Goal: Feedback & Contribution: Leave review/rating

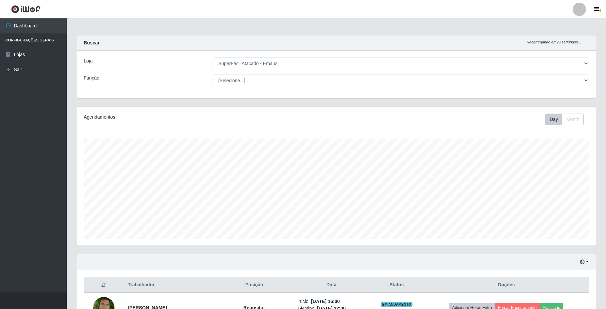
select select "407"
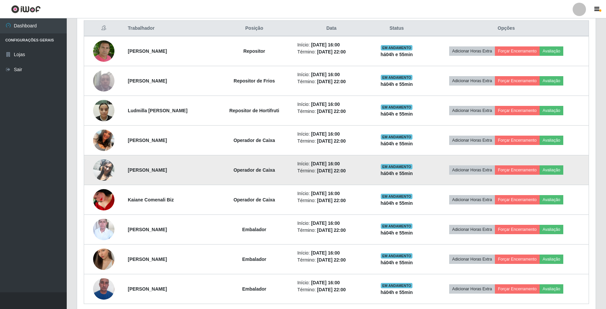
scroll to position [196, 0]
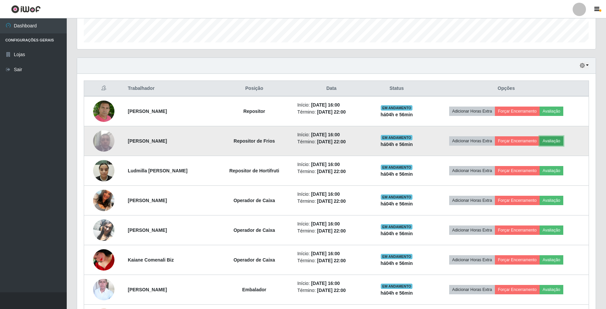
click at [555, 137] on button "Avaliação" at bounding box center [551, 140] width 24 height 9
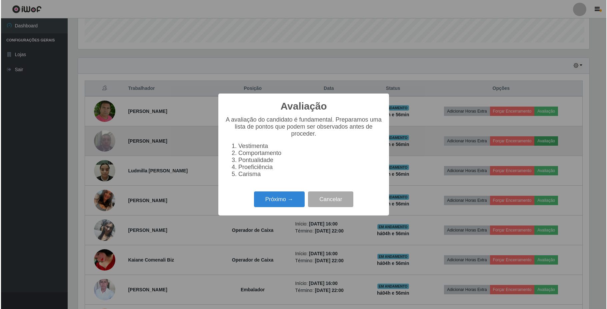
scroll to position [139, 513]
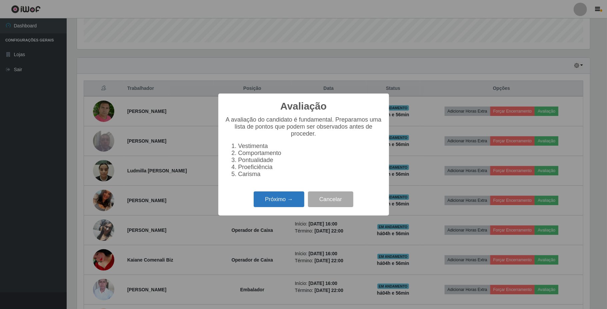
click at [293, 198] on button "Próximo →" at bounding box center [279, 199] width 51 height 16
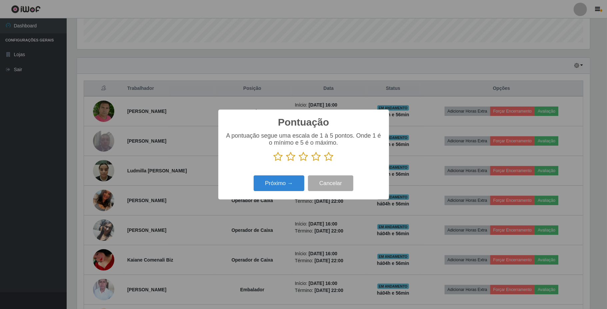
click at [325, 159] on icon at bounding box center [329, 156] width 9 height 10
click at [325, 161] on input "radio" at bounding box center [325, 161] width 0 height 0
click at [296, 182] on button "Próximo →" at bounding box center [279, 183] width 51 height 16
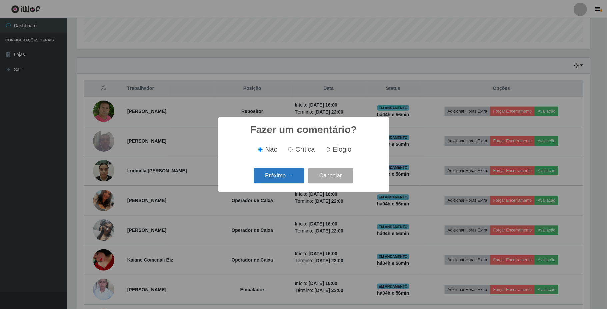
click at [293, 176] on button "Próximo →" at bounding box center [279, 176] width 51 height 16
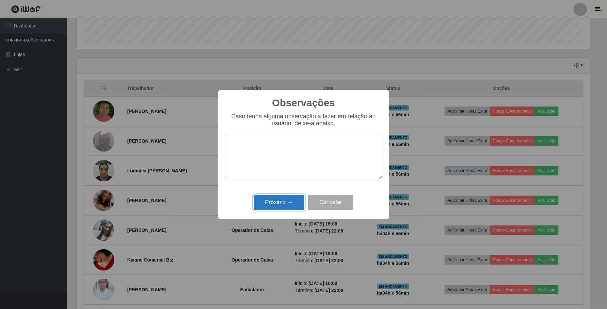
click at [289, 197] on button "Próximo →" at bounding box center [279, 202] width 51 height 16
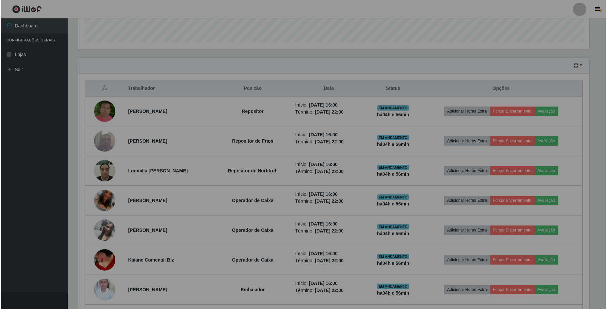
scroll to position [139, 518]
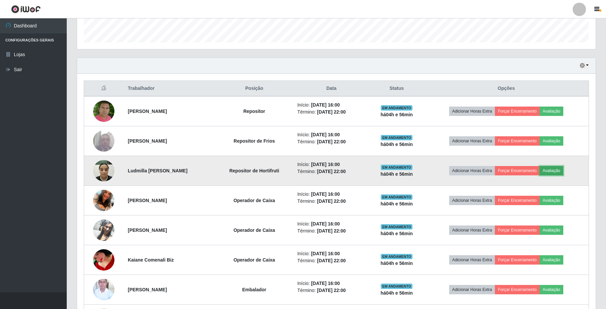
click at [556, 172] on button "Avaliação" at bounding box center [551, 170] width 24 height 9
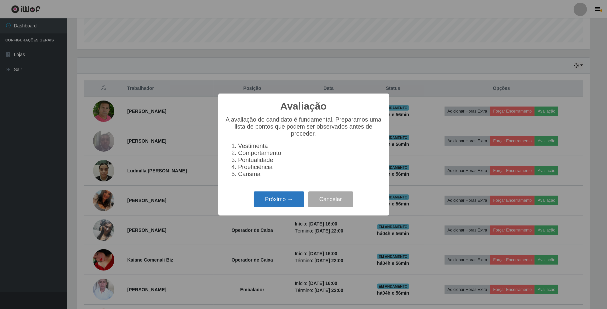
click at [295, 207] on button "Próximo →" at bounding box center [279, 199] width 51 height 16
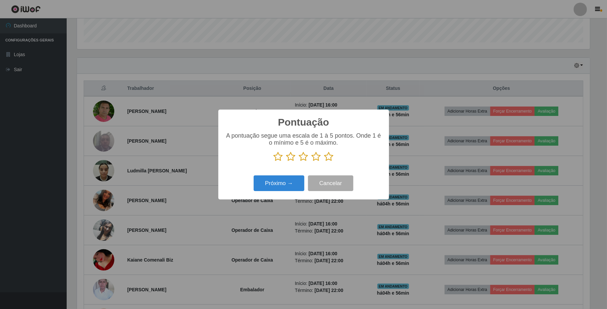
scroll to position [333445, 333071]
click at [331, 156] on icon at bounding box center [329, 156] width 9 height 10
click at [325, 161] on input "radio" at bounding box center [325, 161] width 0 height 0
click at [294, 180] on button "Próximo →" at bounding box center [279, 183] width 51 height 16
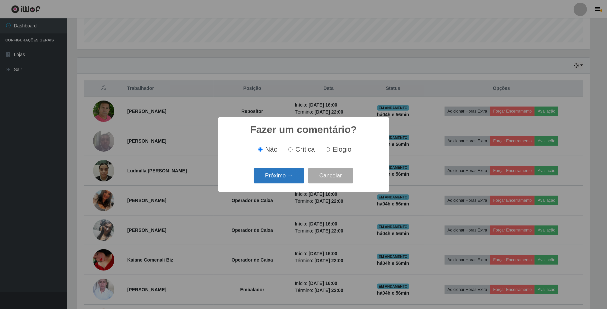
click at [292, 179] on button "Próximo →" at bounding box center [279, 176] width 51 height 16
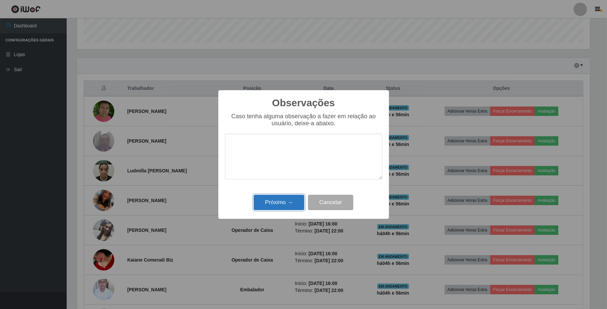
click at [286, 204] on button "Próximo →" at bounding box center [279, 202] width 51 height 16
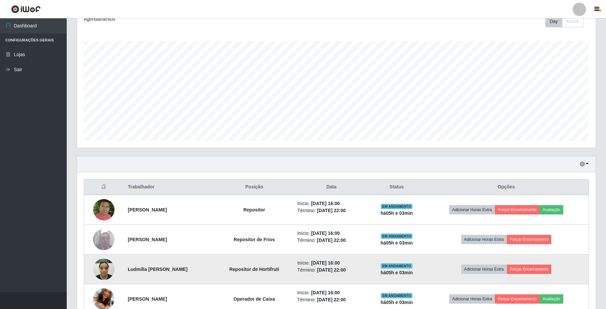
scroll to position [151, 0]
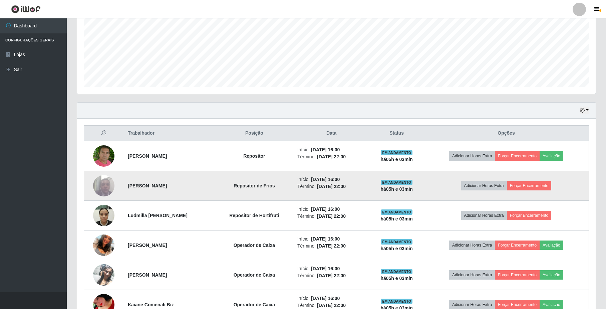
click at [103, 183] on img at bounding box center [103, 185] width 21 height 28
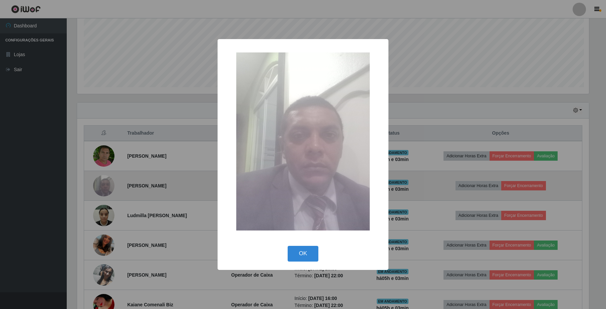
scroll to position [139, 513]
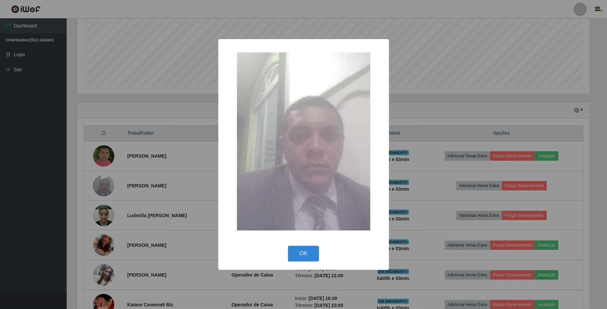
click at [102, 183] on div "× OK Cancel" at bounding box center [303, 154] width 607 height 309
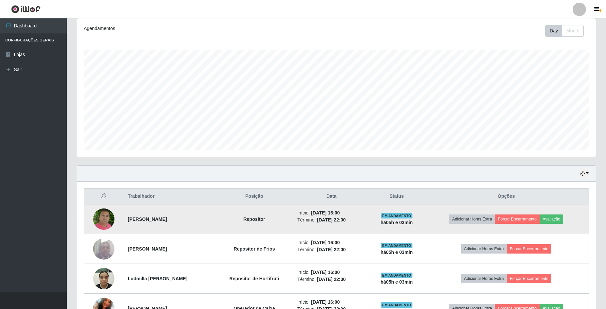
scroll to position [89, 0]
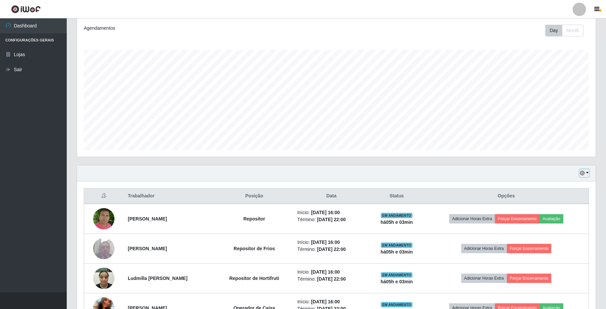
click at [587, 173] on button "button" at bounding box center [583, 173] width 9 height 8
click at [557, 196] on button "1 dia" at bounding box center [562, 199] width 53 height 14
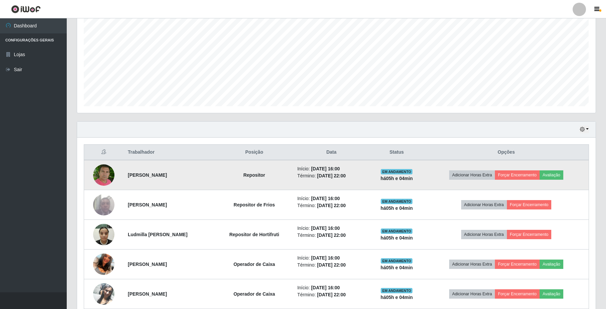
scroll to position [133, 0]
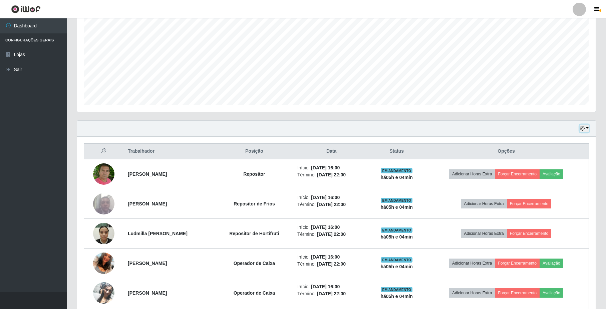
click at [585, 127] on button "button" at bounding box center [583, 128] width 9 height 8
click at [561, 143] on button "Hoje" at bounding box center [562, 140] width 53 height 14
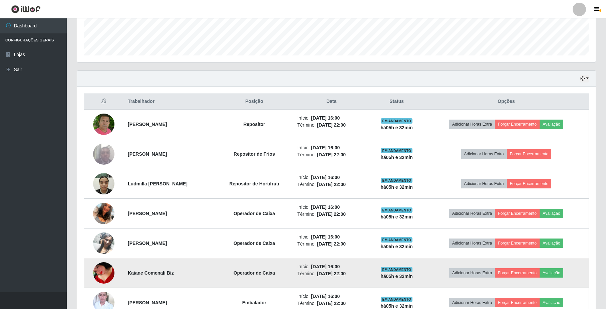
scroll to position [267, 0]
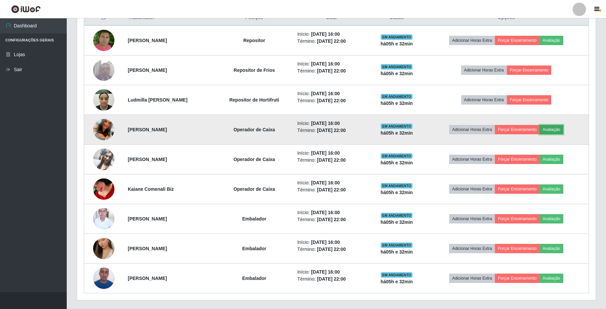
click at [547, 131] on button "Avaliação" at bounding box center [551, 129] width 24 height 9
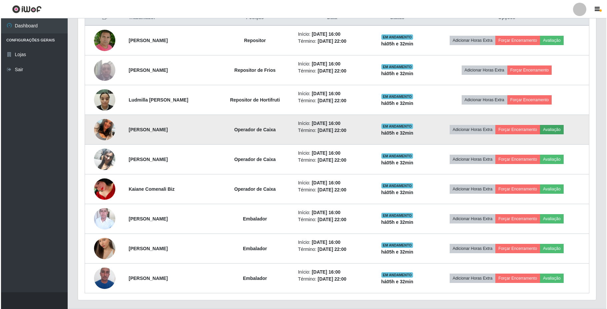
scroll to position [139, 513]
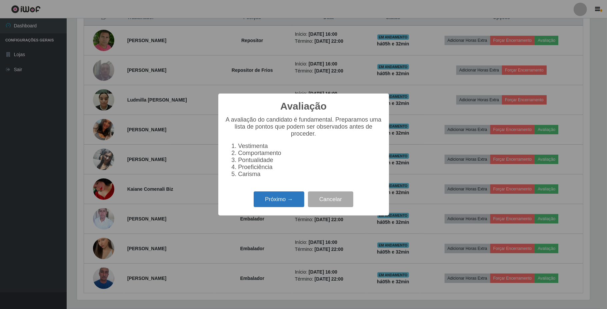
click at [276, 202] on button "Próximo →" at bounding box center [279, 199] width 51 height 16
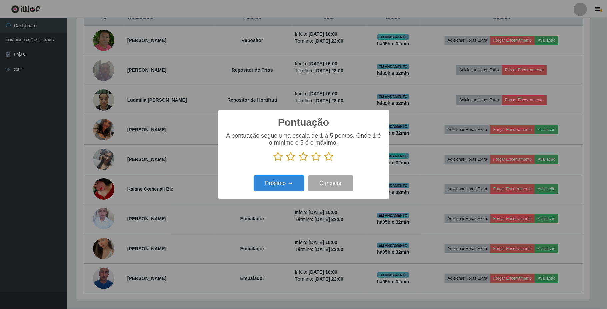
click at [304, 159] on icon at bounding box center [303, 156] width 9 height 10
click at [299, 161] on input "radio" at bounding box center [299, 161] width 0 height 0
click at [288, 181] on button "Próximo →" at bounding box center [279, 183] width 51 height 16
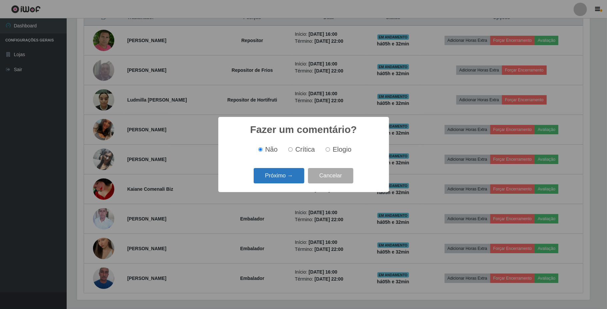
click at [294, 182] on button "Próximo →" at bounding box center [279, 176] width 51 height 16
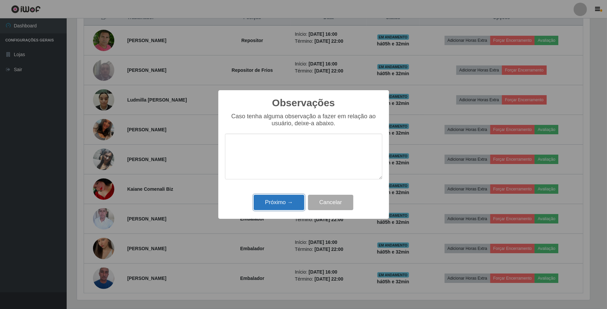
click at [298, 208] on button "Próximo →" at bounding box center [279, 202] width 51 height 16
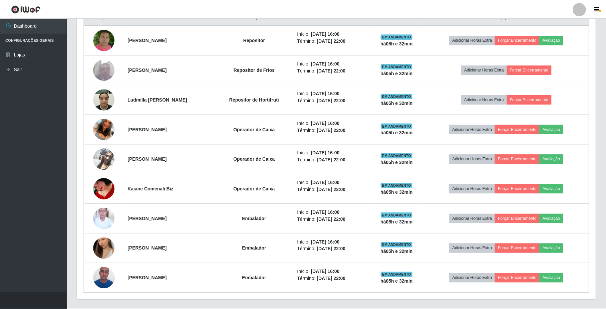
scroll to position [139, 518]
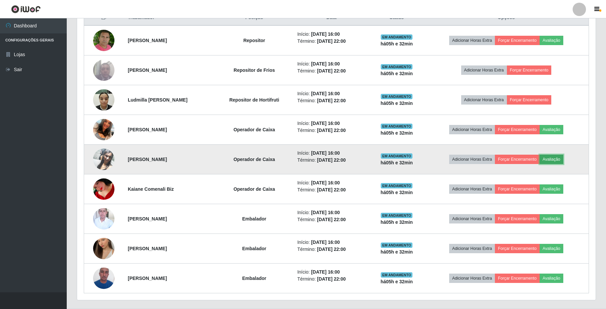
click at [560, 162] on button "Avaliação" at bounding box center [551, 158] width 24 height 9
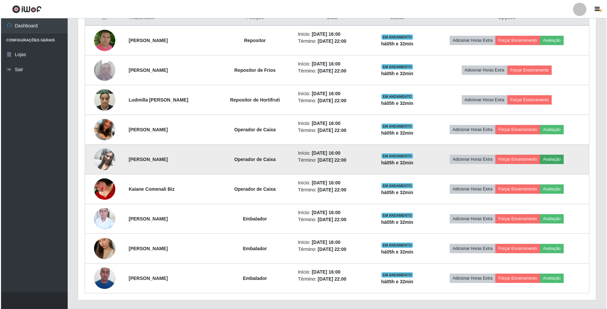
scroll to position [139, 513]
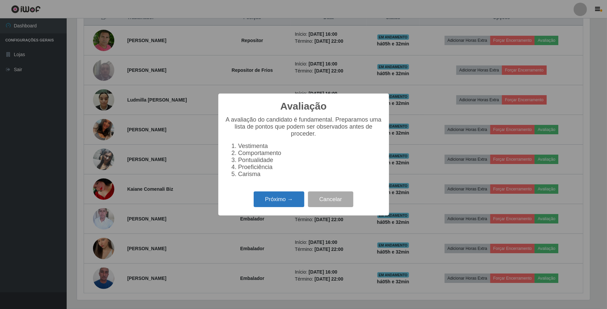
click at [302, 203] on button "Próximo →" at bounding box center [279, 199] width 51 height 16
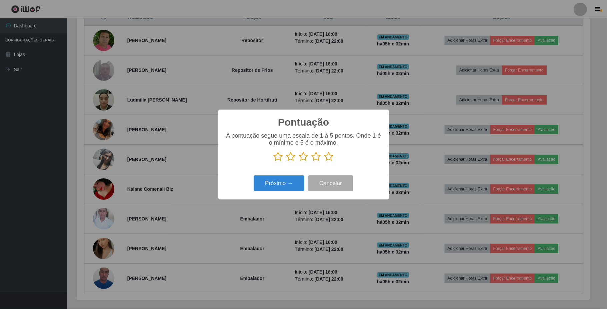
click at [320, 159] on icon at bounding box center [316, 156] width 9 height 10
click at [312, 161] on input "radio" at bounding box center [312, 161] width 0 height 0
click at [294, 181] on button "Próximo →" at bounding box center [279, 183] width 51 height 16
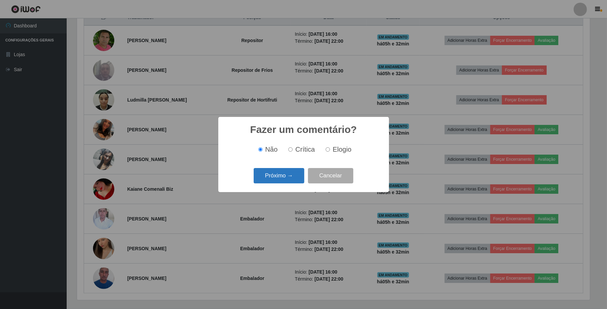
click at [294, 182] on button "Próximo →" at bounding box center [279, 176] width 51 height 16
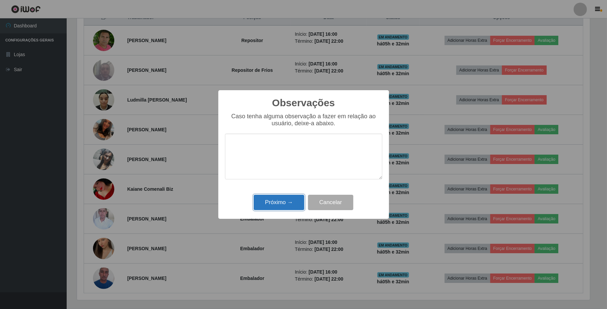
click at [287, 203] on button "Próximo →" at bounding box center [279, 202] width 51 height 16
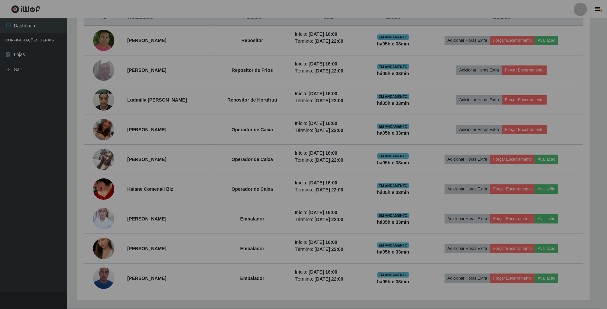
scroll to position [139, 518]
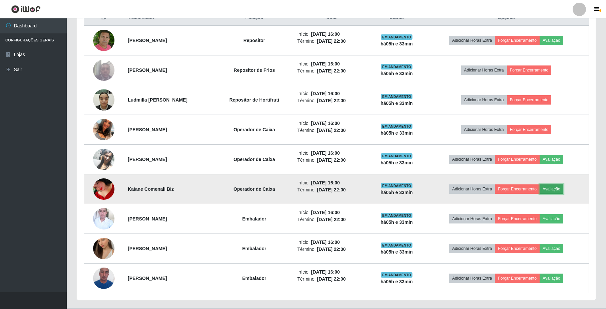
click at [562, 193] on button "Avaliação" at bounding box center [551, 188] width 24 height 9
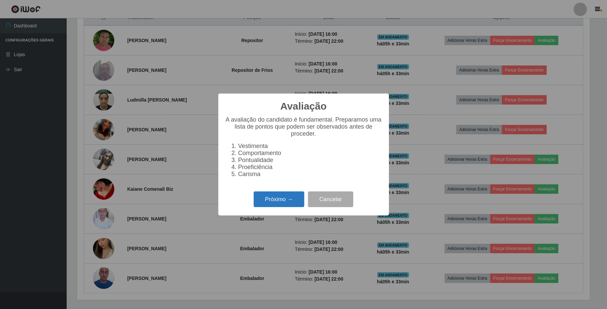
click at [277, 200] on button "Próximo →" at bounding box center [279, 199] width 51 height 16
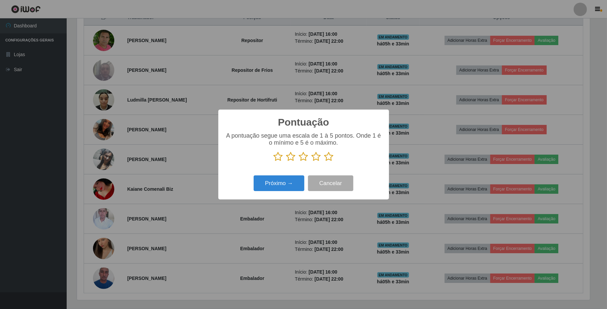
scroll to position [333445, 333071]
click at [312, 161] on icon at bounding box center [316, 156] width 9 height 10
click at [312, 161] on input "radio" at bounding box center [312, 161] width 0 height 0
click at [303, 184] on button "Próximo →" at bounding box center [279, 183] width 51 height 16
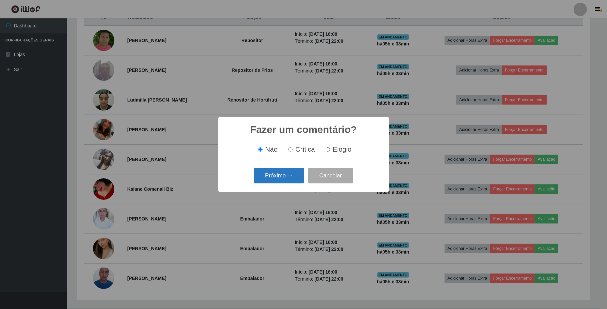
click at [297, 182] on button "Próximo →" at bounding box center [279, 176] width 51 height 16
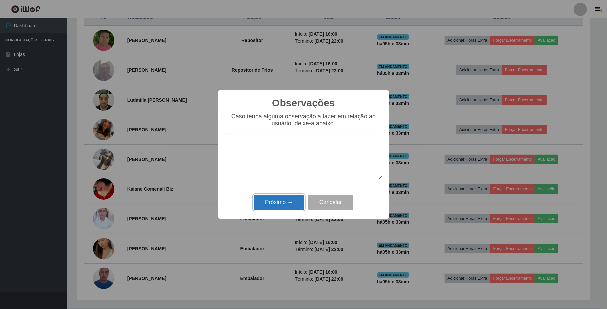
click at [279, 206] on button "Próximo →" at bounding box center [279, 202] width 51 height 16
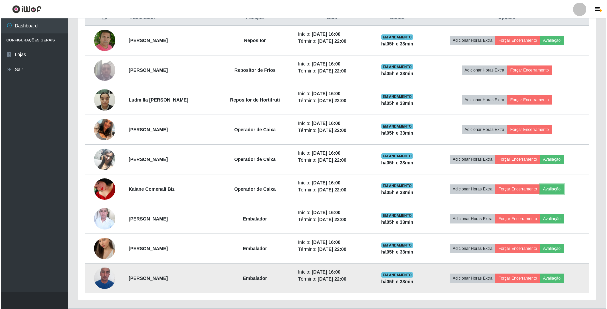
scroll to position [139, 518]
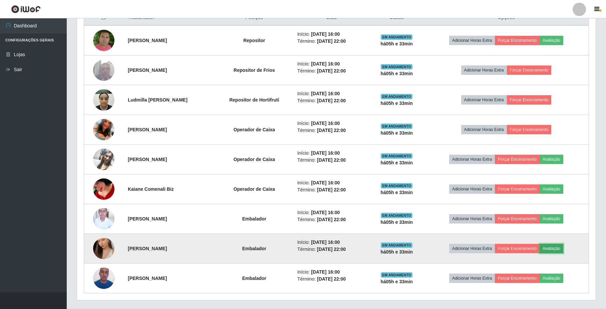
click at [558, 253] on button "Avaliação" at bounding box center [551, 248] width 24 height 9
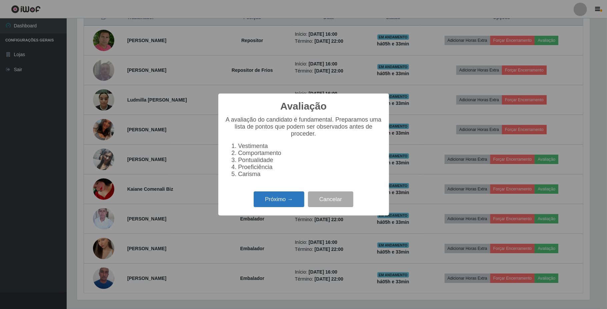
click at [286, 204] on button "Próximo →" at bounding box center [279, 199] width 51 height 16
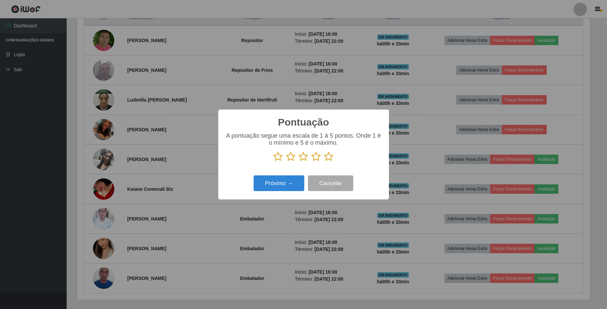
click at [314, 157] on icon at bounding box center [316, 156] width 9 height 10
click at [312, 161] on input "radio" at bounding box center [312, 161] width 0 height 0
click at [286, 177] on button "Próximo →" at bounding box center [279, 183] width 51 height 16
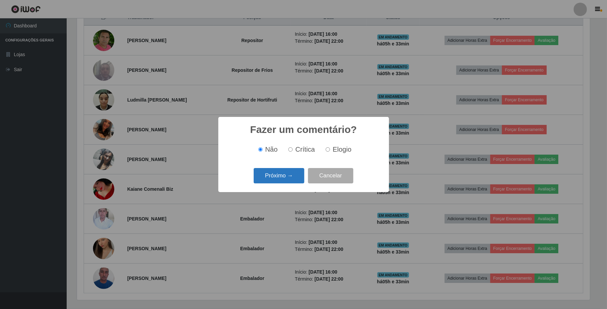
click at [286, 179] on button "Próximo →" at bounding box center [279, 176] width 51 height 16
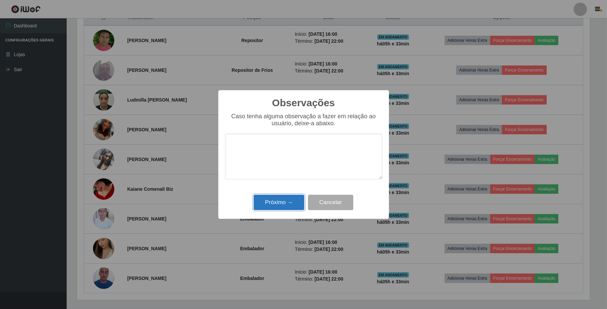
click at [293, 202] on button "Próximo →" at bounding box center [279, 202] width 51 height 16
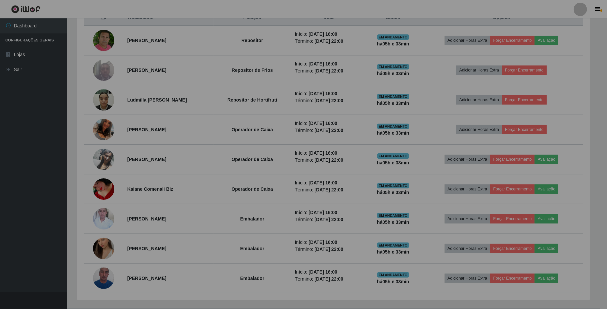
scroll to position [139, 518]
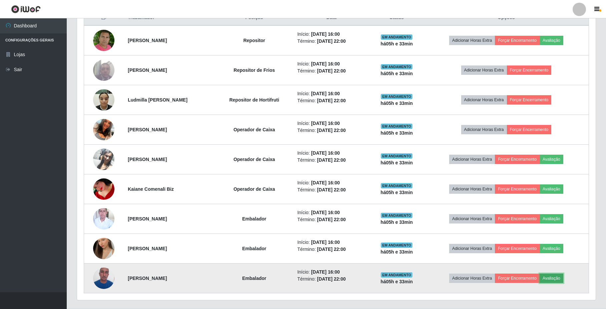
click at [563, 279] on button "Avaliação" at bounding box center [551, 277] width 24 height 9
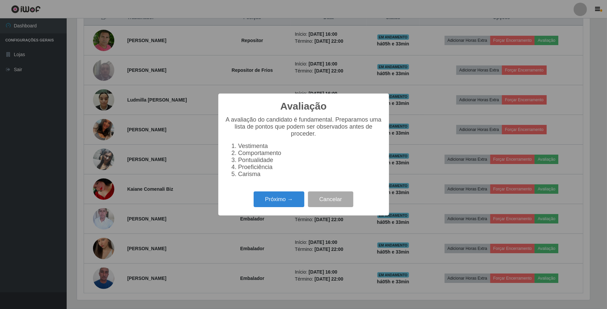
scroll to position [139, 513]
drag, startPoint x: 281, startPoint y: 193, endPoint x: 281, endPoint y: 197, distance: 4.7
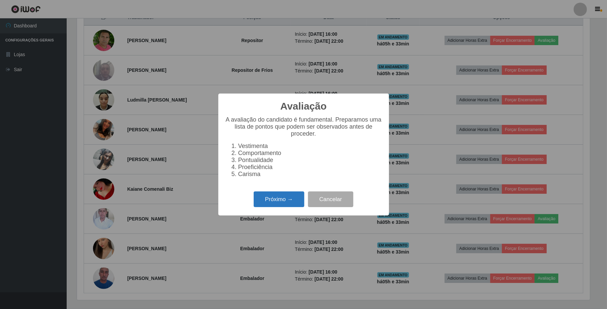
click at [281, 193] on div "Próximo → Cancelar" at bounding box center [303, 198] width 157 height 19
click at [281, 201] on button "Próximo →" at bounding box center [279, 199] width 51 height 16
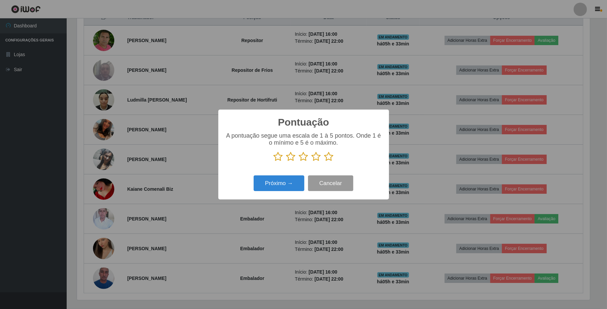
scroll to position [333445, 333071]
click at [316, 159] on icon at bounding box center [316, 156] width 9 height 10
click at [312, 161] on input "radio" at bounding box center [312, 161] width 0 height 0
click at [285, 187] on button "Próximo →" at bounding box center [279, 183] width 51 height 16
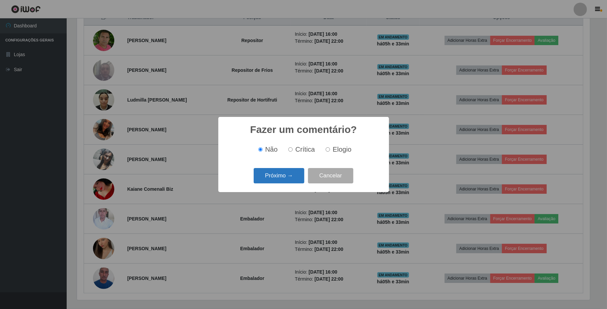
click at [292, 179] on button "Próximo →" at bounding box center [279, 176] width 51 height 16
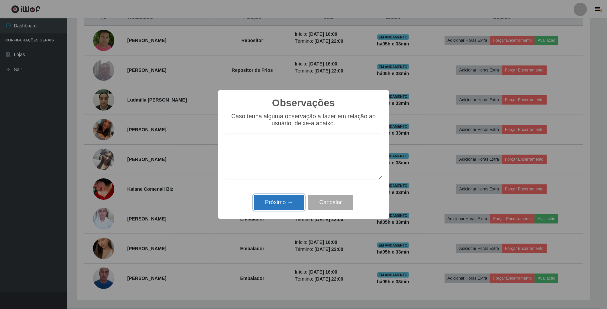
click at [292, 199] on button "Próximo →" at bounding box center [279, 202] width 51 height 16
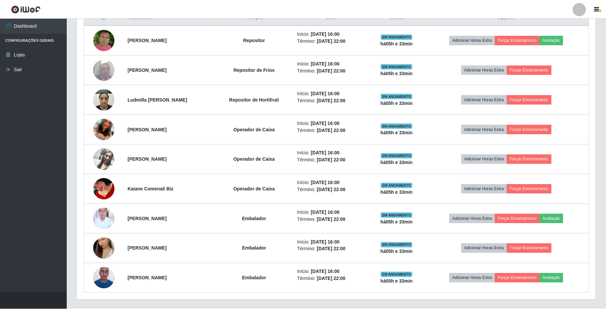
scroll to position [139, 518]
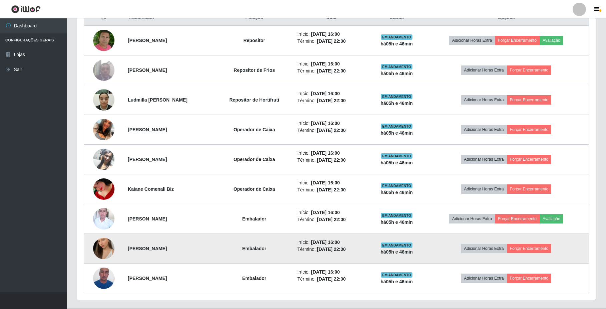
click at [112, 246] on img at bounding box center [103, 248] width 21 height 38
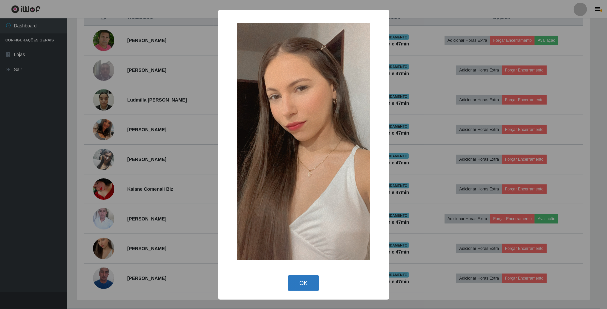
click at [306, 285] on button "OK" at bounding box center [303, 283] width 31 height 16
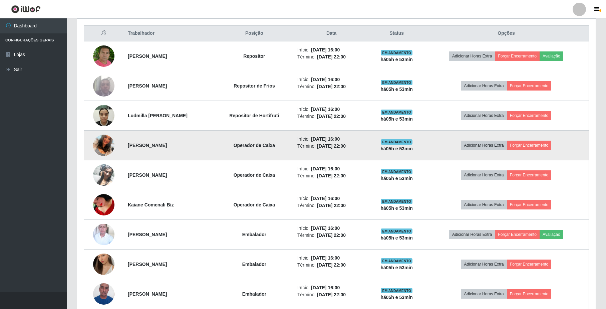
scroll to position [267, 0]
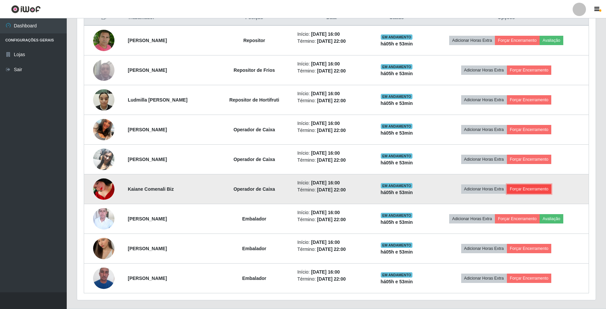
click at [534, 192] on button "Forçar Encerramento" at bounding box center [529, 188] width 45 height 9
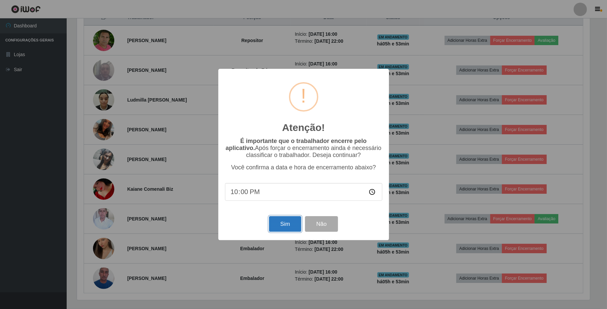
click at [273, 226] on button "Sim" at bounding box center [285, 224] width 32 height 16
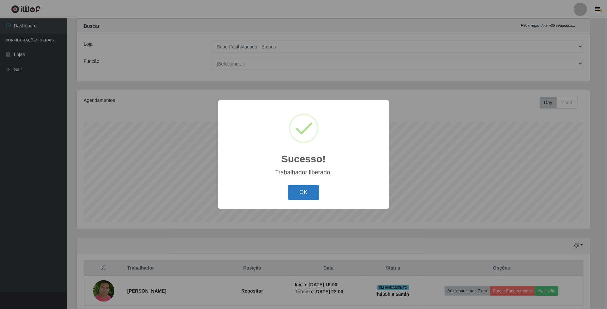
click at [305, 196] on button "OK" at bounding box center [303, 192] width 31 height 16
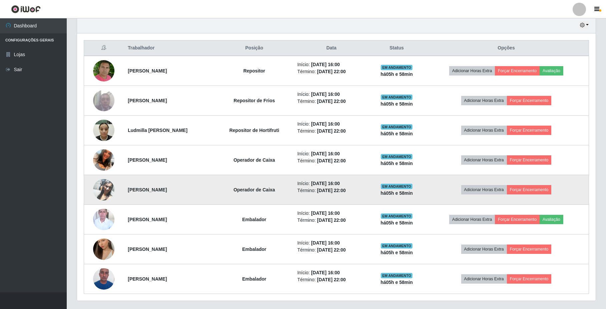
scroll to position [239, 0]
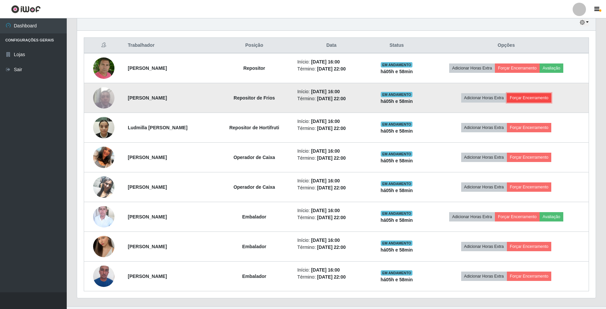
click at [542, 102] on button "Forçar Encerramento" at bounding box center [529, 97] width 45 height 9
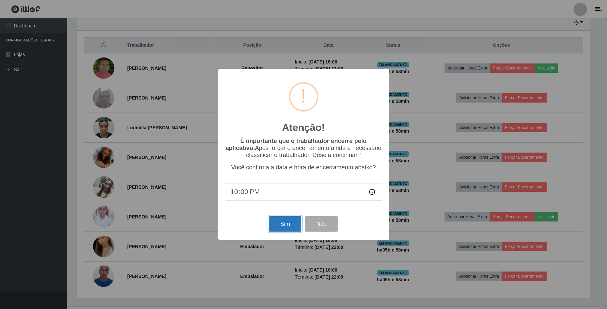
click at [292, 223] on button "Sim" at bounding box center [285, 224] width 32 height 16
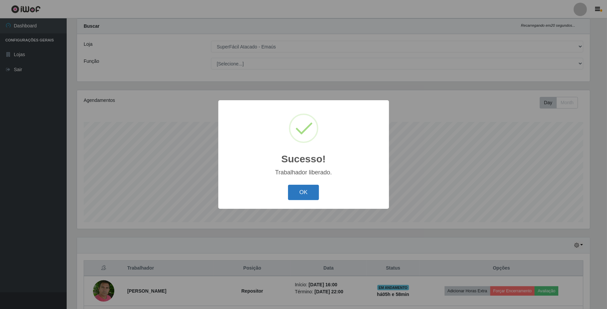
click at [292, 199] on button "OK" at bounding box center [303, 192] width 31 height 16
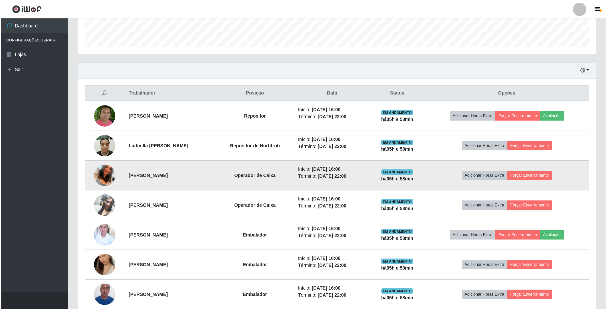
scroll to position [195, 0]
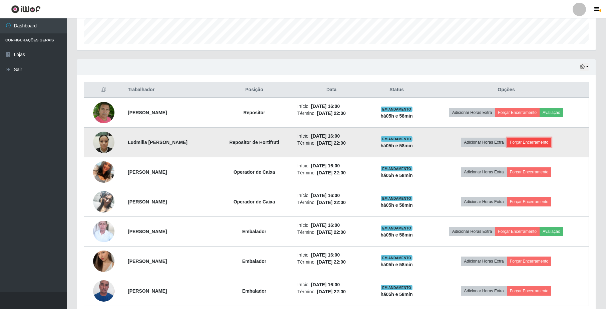
click at [531, 145] on button "Forçar Encerramento" at bounding box center [529, 141] width 45 height 9
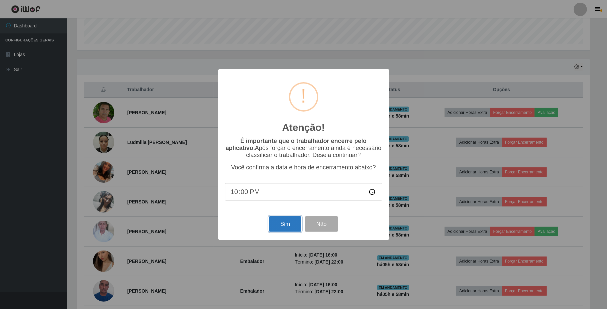
click at [294, 225] on button "Sim" at bounding box center [285, 224] width 32 height 16
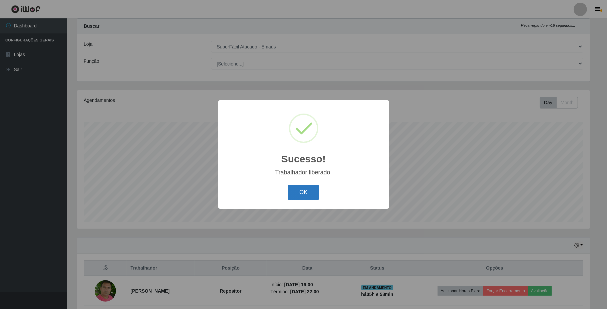
click at [294, 191] on button "OK" at bounding box center [303, 192] width 31 height 16
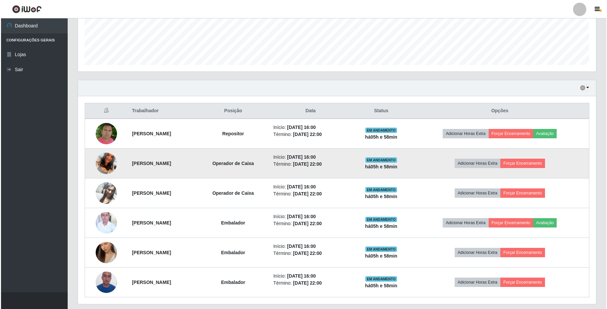
scroll to position [195, 0]
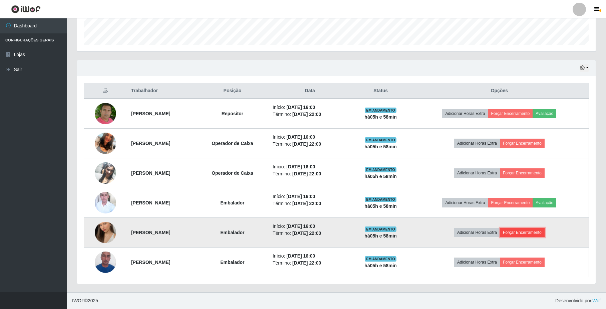
click at [533, 230] on button "Forçar Encerramento" at bounding box center [522, 232] width 45 height 9
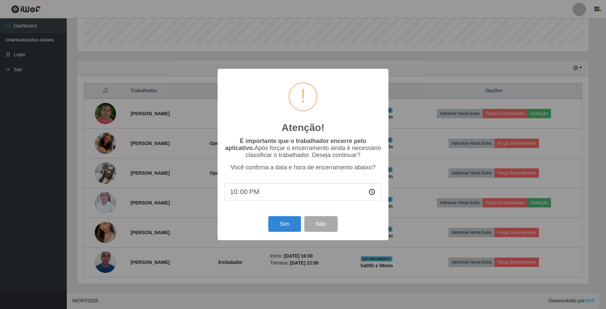
scroll to position [139, 513]
click at [282, 223] on button "Sim" at bounding box center [285, 224] width 32 height 16
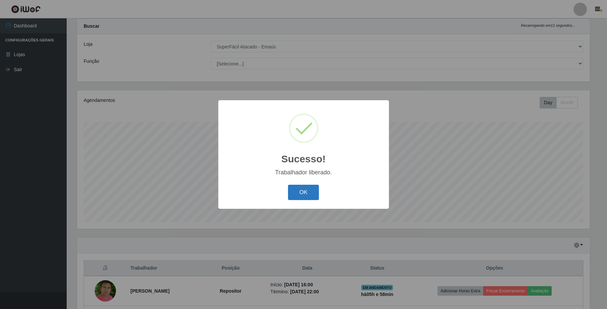
click at [307, 194] on button "OK" at bounding box center [303, 192] width 31 height 16
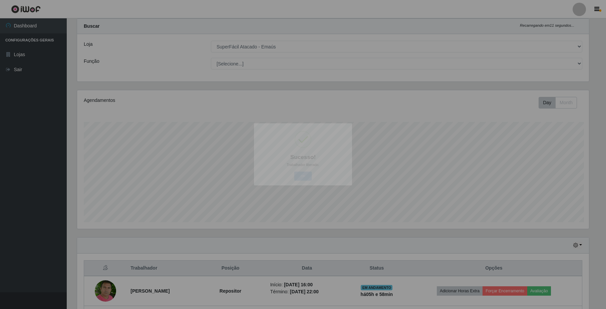
scroll to position [0, 0]
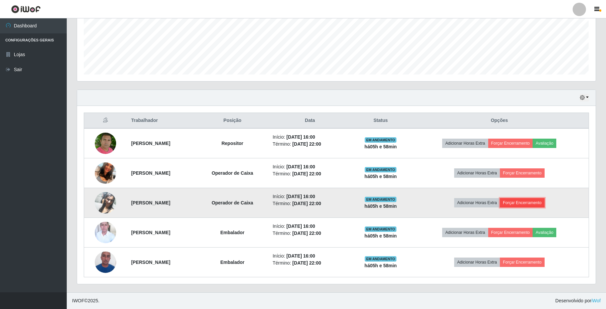
click at [520, 198] on button "Forçar Encerramento" at bounding box center [522, 202] width 45 height 9
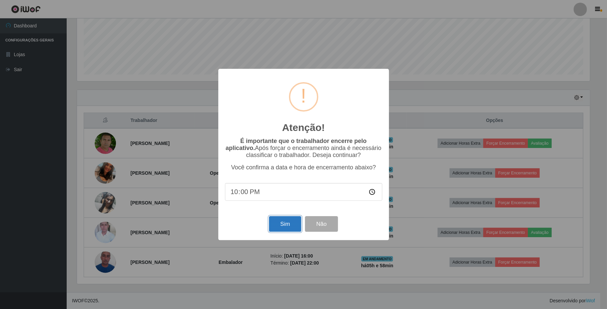
click at [293, 218] on button "Sim" at bounding box center [285, 224] width 32 height 16
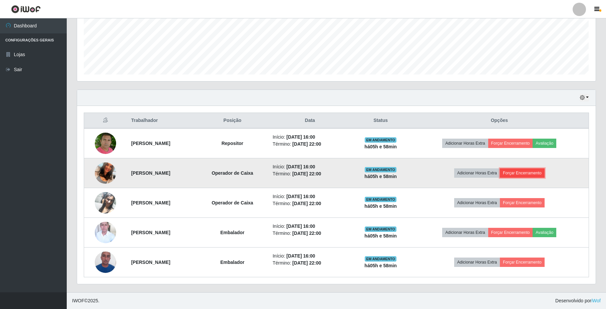
click at [534, 174] on button "Forçar Encerramento" at bounding box center [522, 172] width 45 height 9
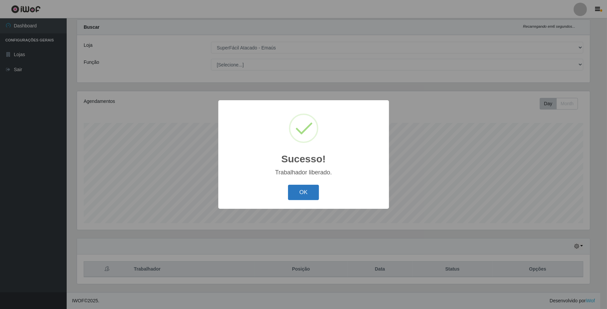
click at [296, 187] on button "OK" at bounding box center [303, 192] width 31 height 16
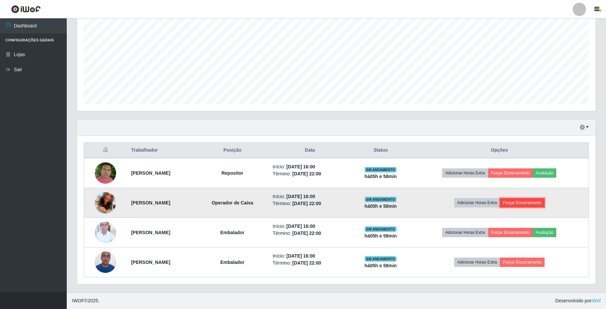
click at [530, 199] on button "Forçar Encerramento" at bounding box center [522, 202] width 45 height 9
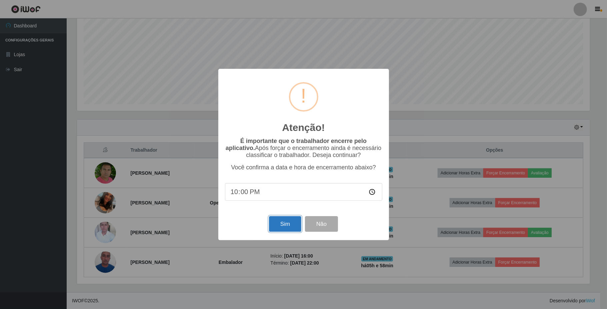
click at [292, 227] on button "Sim" at bounding box center [285, 224] width 32 height 16
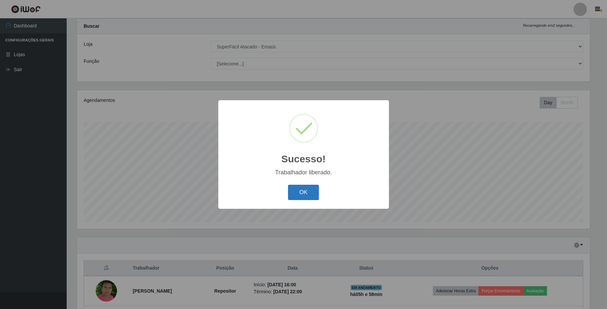
click at [310, 191] on button "OK" at bounding box center [303, 192] width 31 height 16
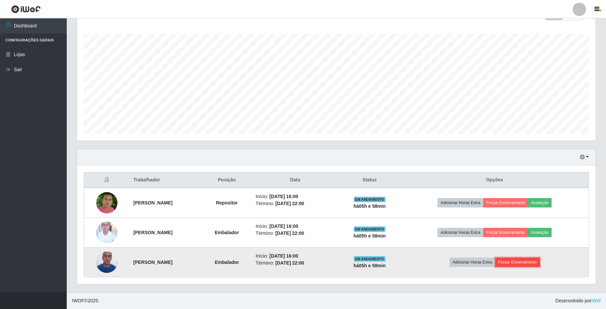
click at [514, 262] on button "Forçar Encerramento" at bounding box center [517, 261] width 45 height 9
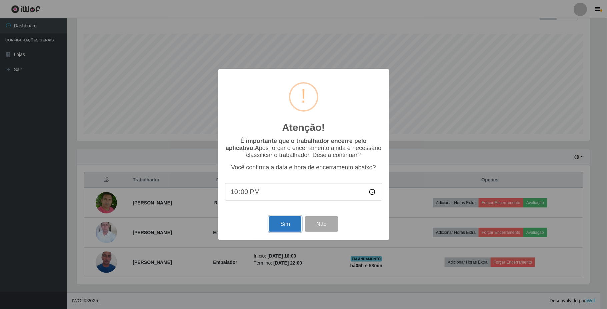
click at [280, 230] on button "Sim" at bounding box center [285, 224] width 32 height 16
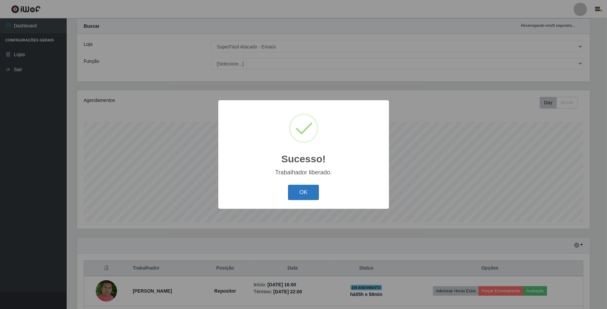
click at [318, 195] on button "OK" at bounding box center [303, 192] width 31 height 16
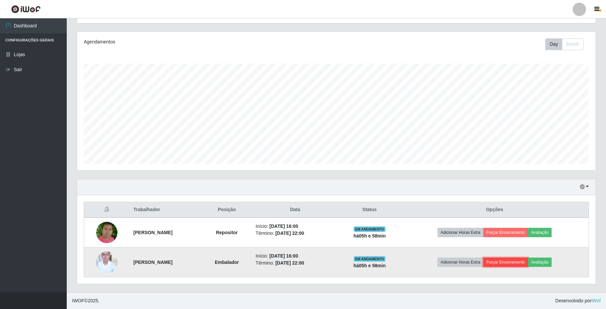
click at [506, 261] on button "Forçar Encerramento" at bounding box center [505, 261] width 45 height 9
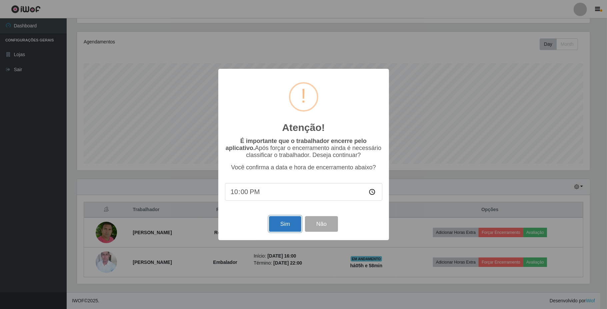
click at [283, 225] on button "Sim" at bounding box center [285, 224] width 32 height 16
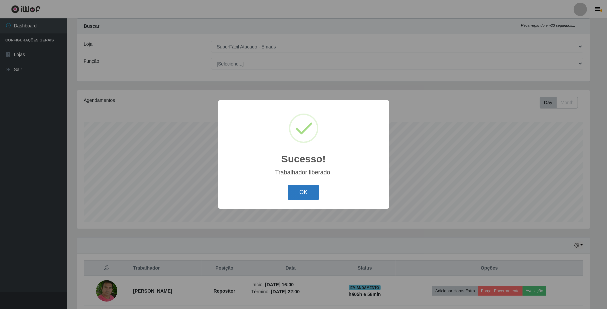
click at [308, 199] on button "OK" at bounding box center [303, 192] width 31 height 16
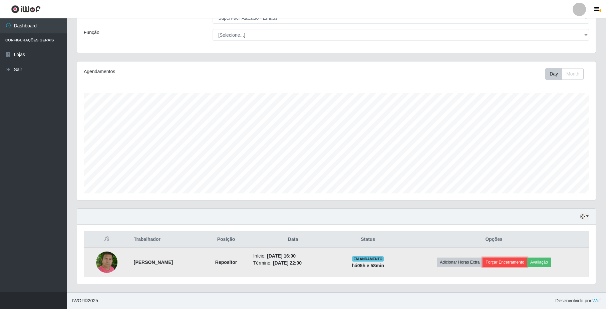
click at [505, 260] on button "Forçar Encerramento" at bounding box center [504, 261] width 45 height 9
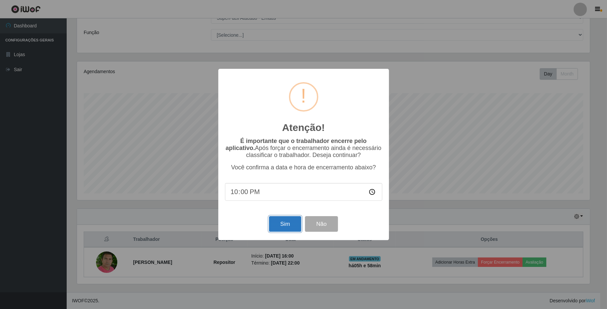
click at [296, 226] on button "Sim" at bounding box center [285, 224] width 32 height 16
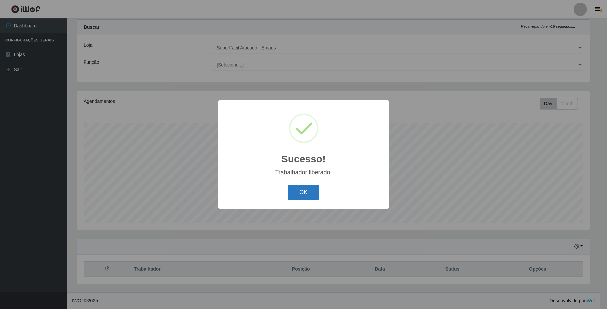
click at [316, 189] on button "OK" at bounding box center [303, 192] width 31 height 16
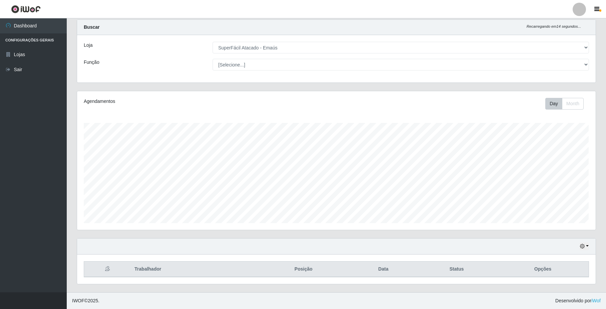
click at [473, 26] on div "Buscar Recarregando em 14 segundos..." at bounding box center [336, 27] width 518 height 15
